Goal: Task Accomplishment & Management: Use online tool/utility

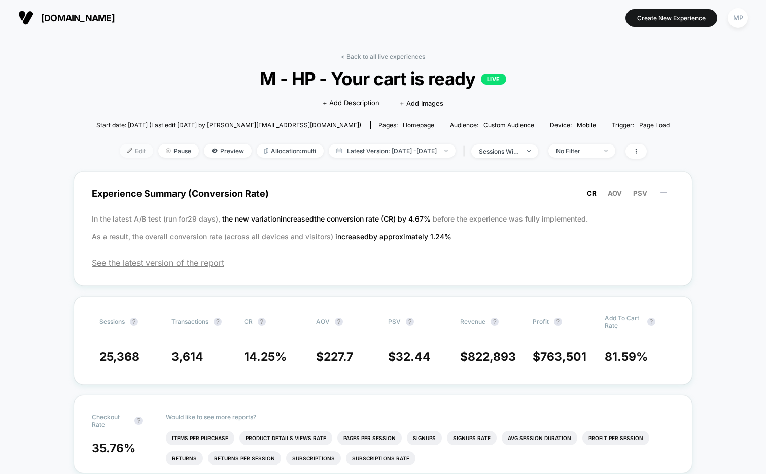
click at [120, 148] on span "Edit" at bounding box center [136, 151] width 33 height 14
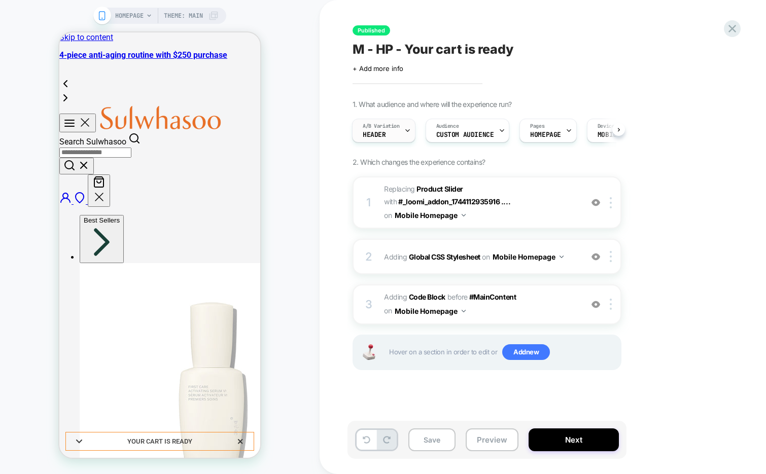
click at [394, 133] on div "A/B Variation Header" at bounding box center [381, 130] width 57 height 23
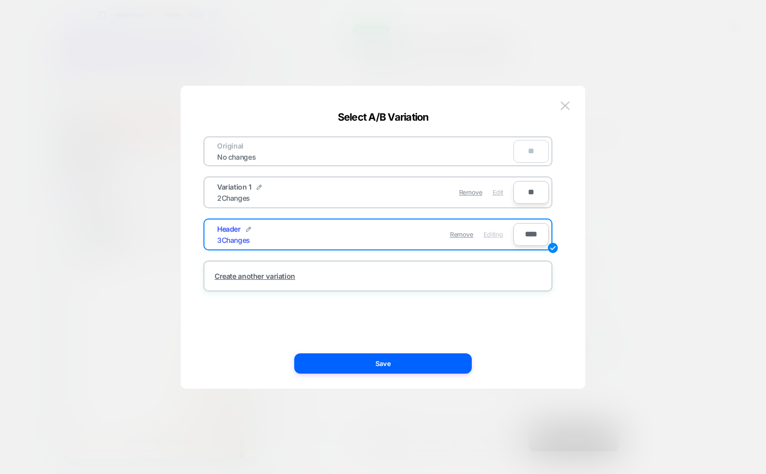
click at [496, 194] on span "Edit" at bounding box center [498, 193] width 11 height 8
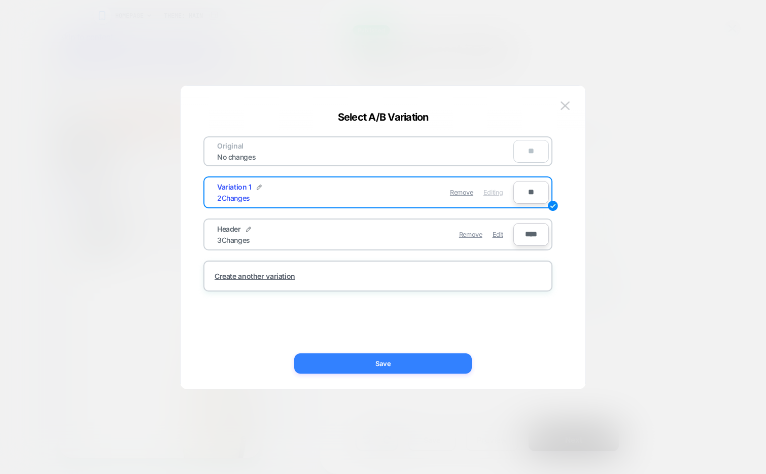
click at [445, 359] on button "Save" at bounding box center [383, 364] width 178 height 20
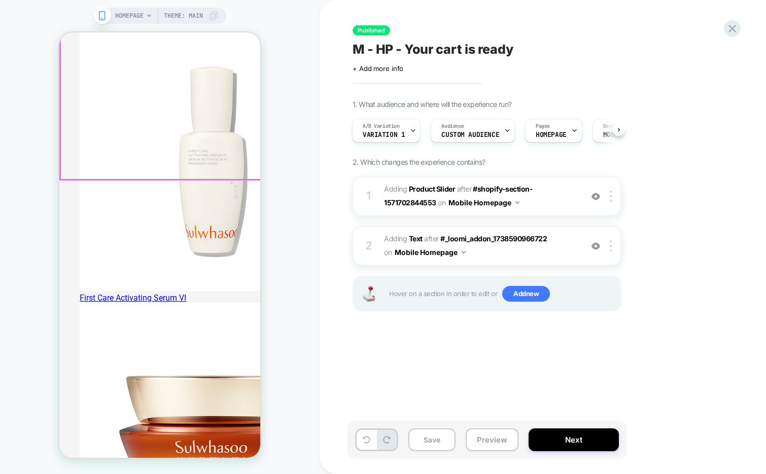
scroll to position [191, 0]
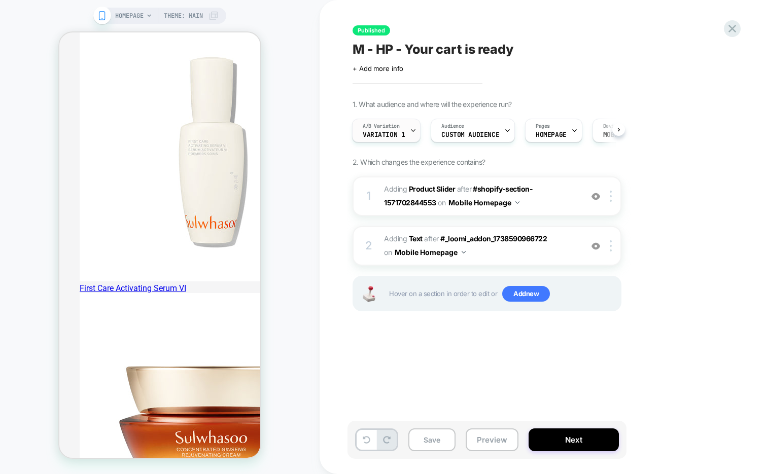
click at [408, 131] on div "A/B Variation Variation 1" at bounding box center [384, 130] width 62 height 23
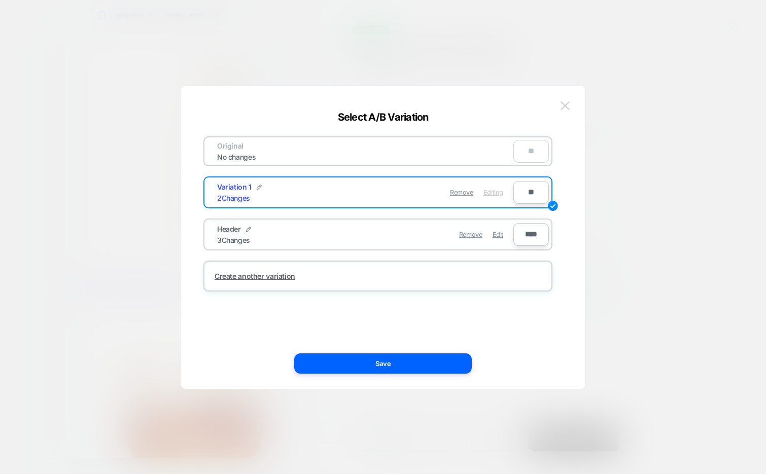
click at [562, 101] on img at bounding box center [565, 105] width 9 height 9
